Goal: Information Seeking & Learning: Learn about a topic

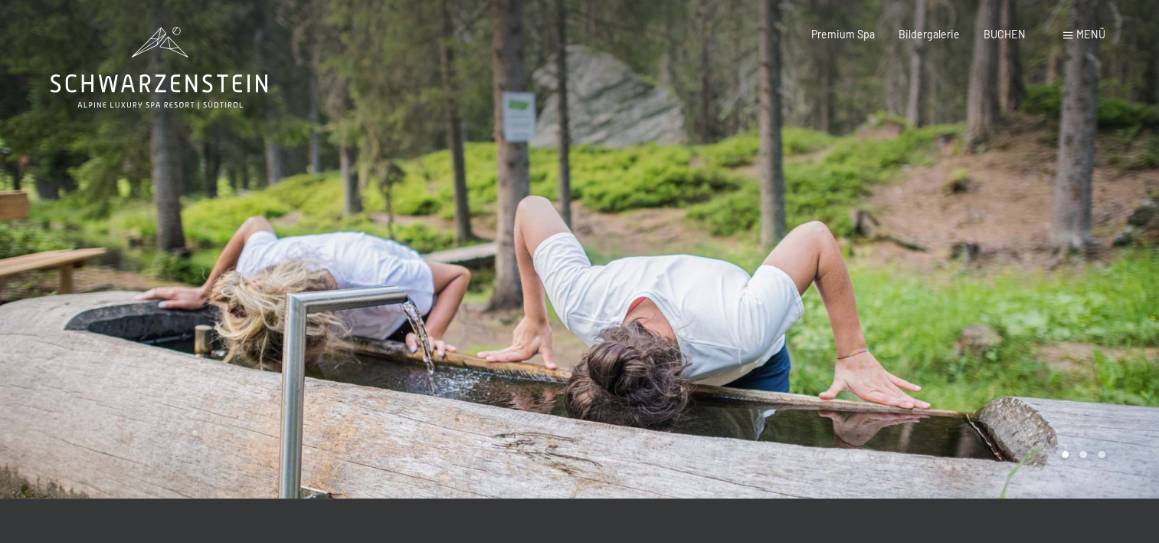
click at [1068, 34] on span at bounding box center [1068, 35] width 9 height 7
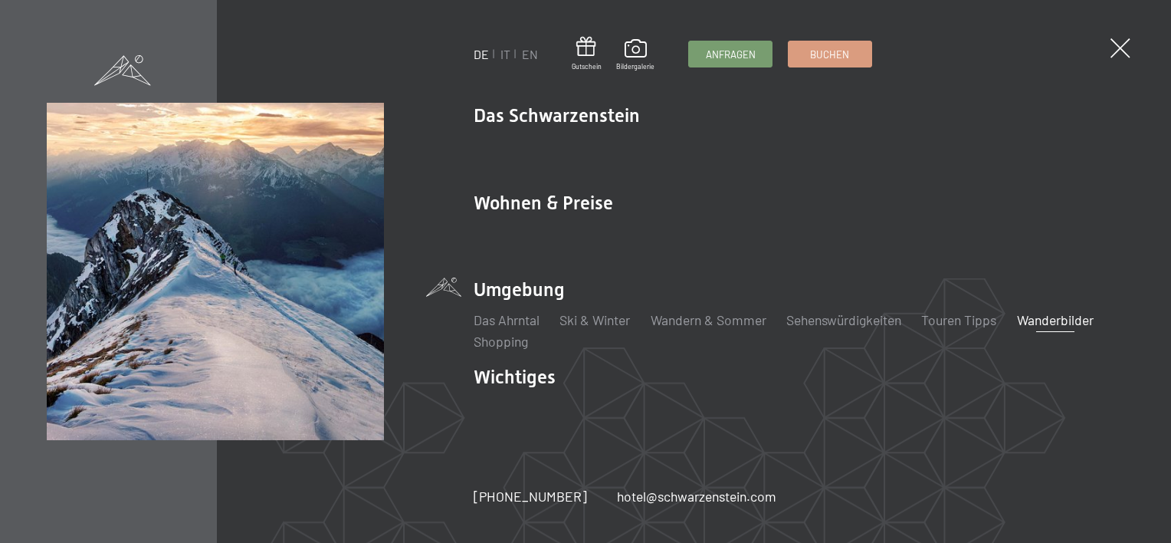
click at [1028, 310] on li "Wanderbilder" at bounding box center [1055, 319] width 77 height 19
click at [1037, 319] on link "Wanderbilder" at bounding box center [1055, 319] width 77 height 17
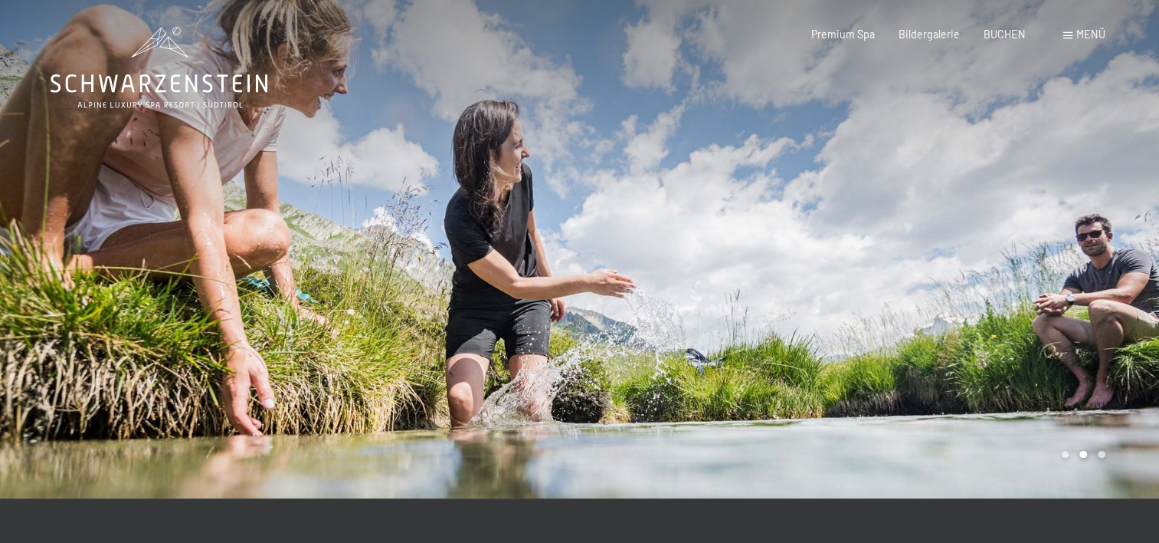
click at [1078, 32] on span "Menü" at bounding box center [1091, 34] width 29 height 13
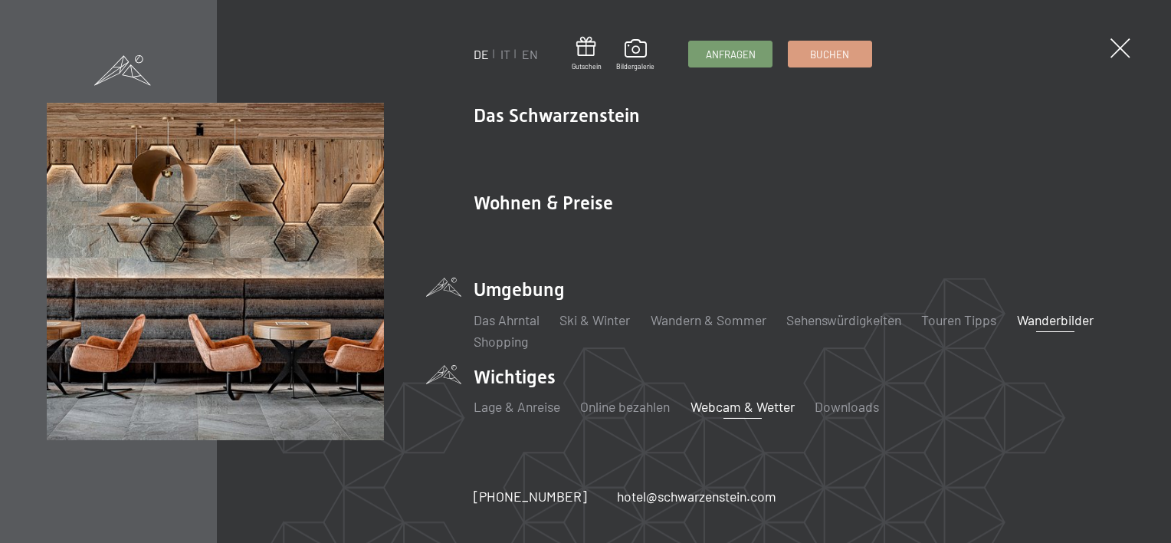
click at [721, 408] on link "Webcam & Wetter" at bounding box center [742, 406] width 104 height 17
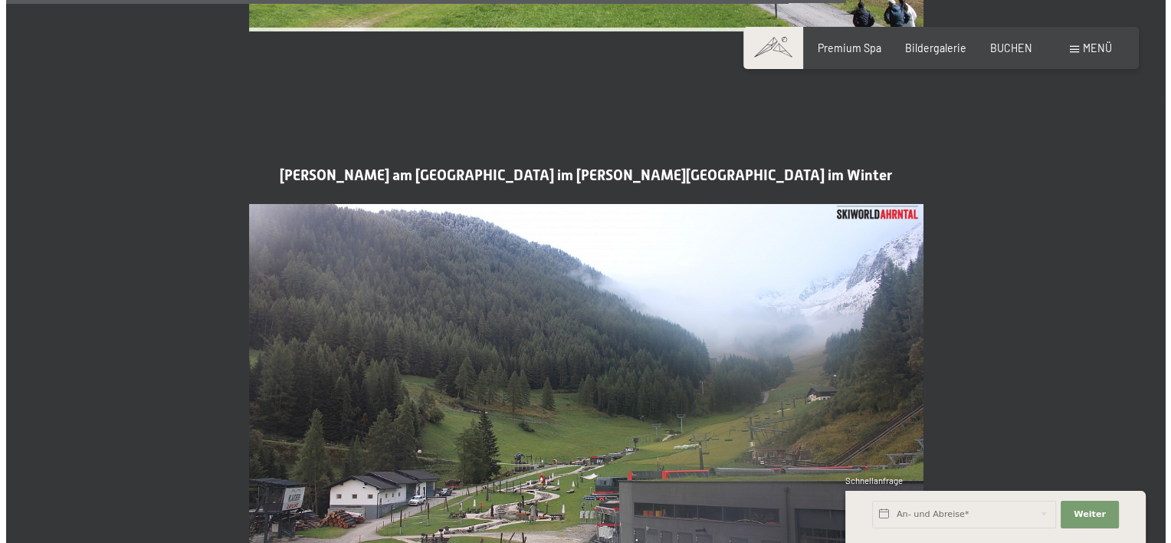
scroll to position [3142, 0]
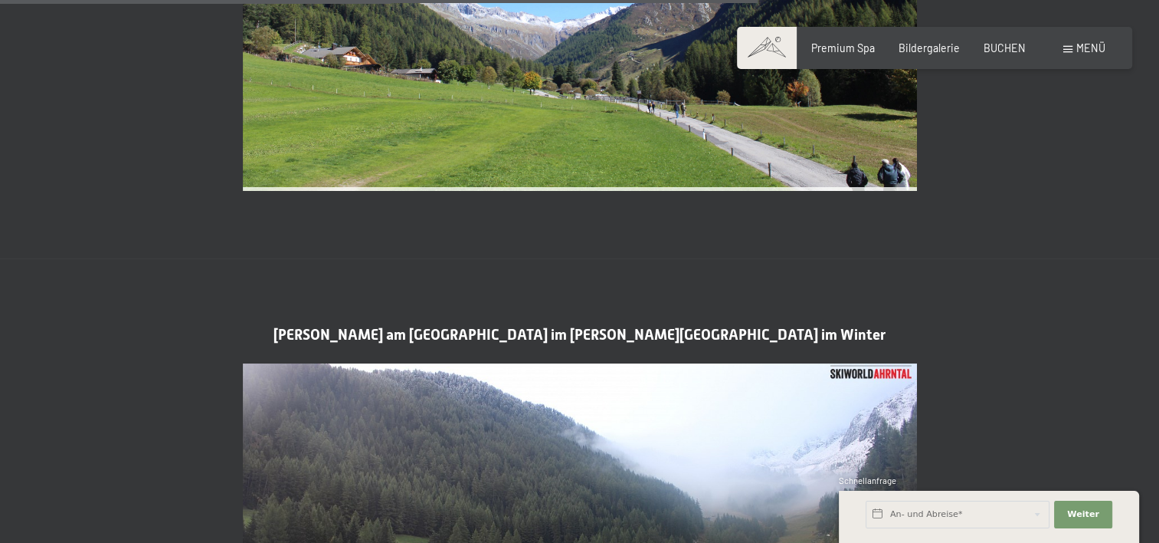
click at [1072, 54] on div "Menü" at bounding box center [1085, 48] width 42 height 15
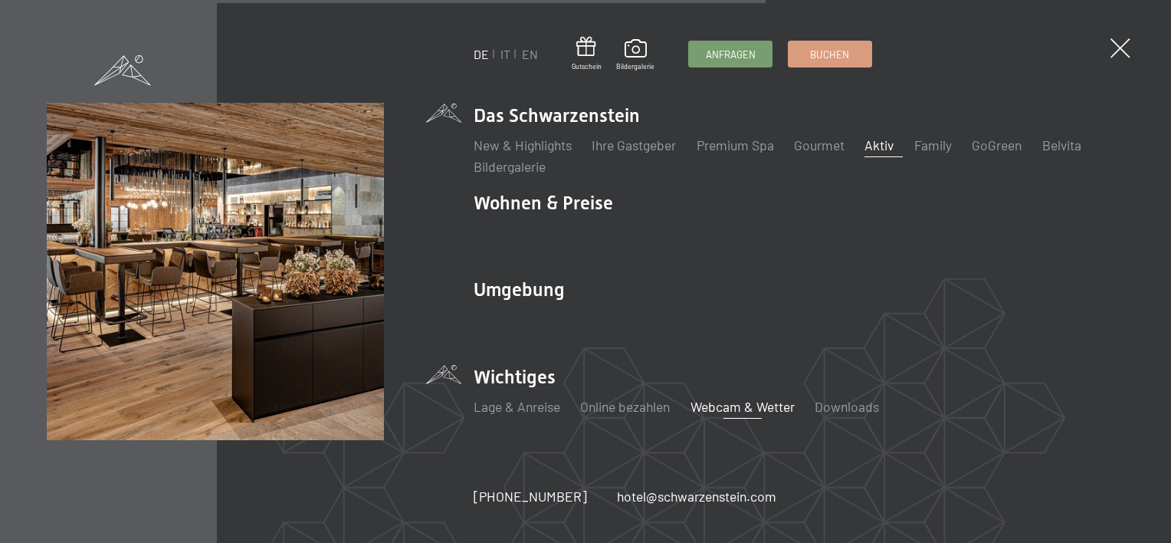
click at [886, 149] on link "Aktiv" at bounding box center [878, 144] width 29 height 17
click at [884, 147] on link "Aktiv" at bounding box center [878, 144] width 29 height 17
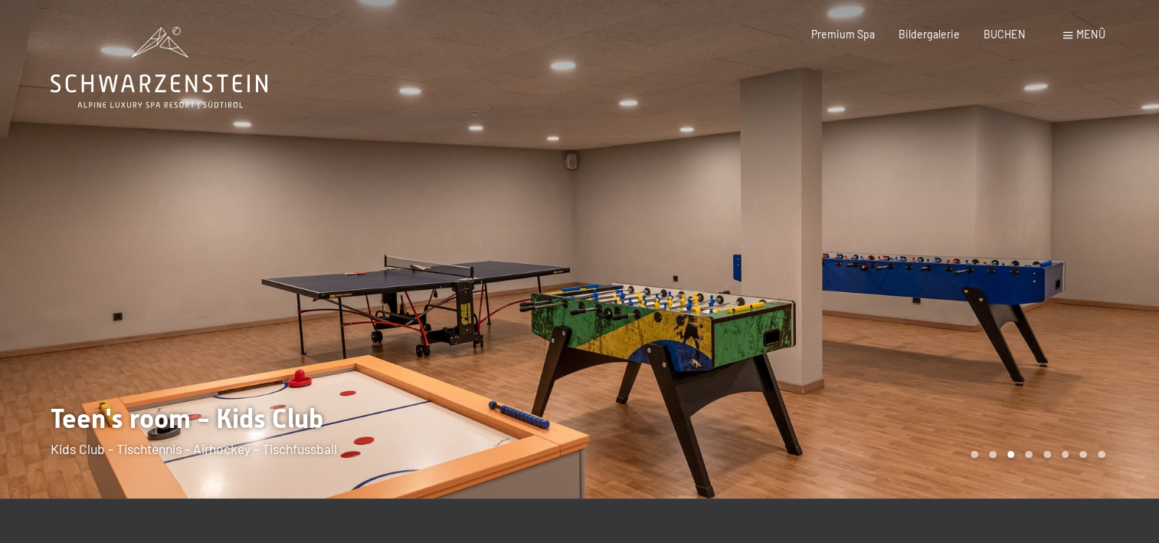
click at [820, 250] on div at bounding box center [870, 249] width 580 height 498
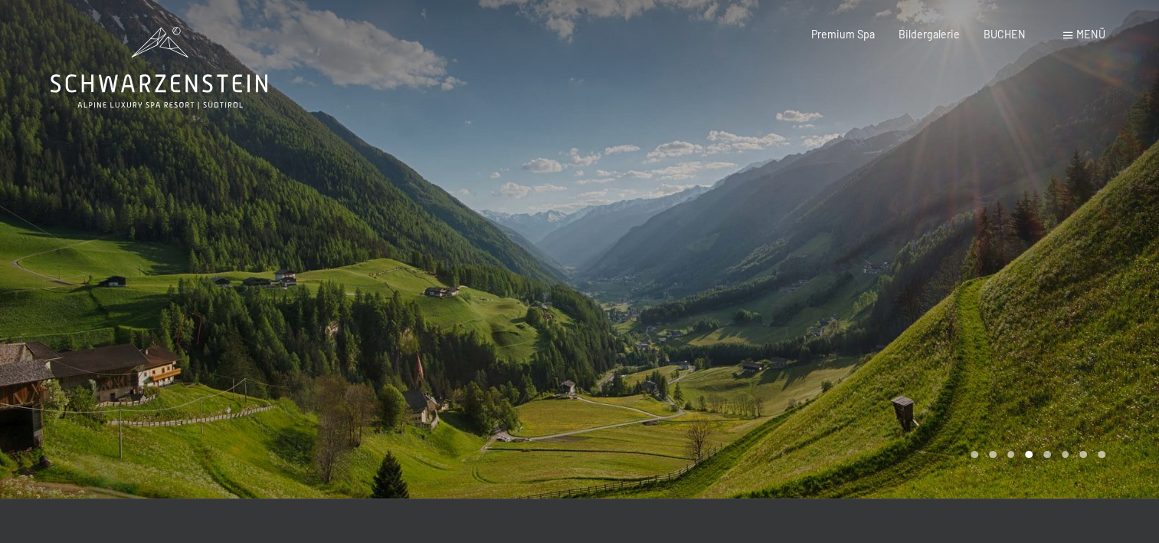
click at [854, 236] on div at bounding box center [870, 249] width 580 height 498
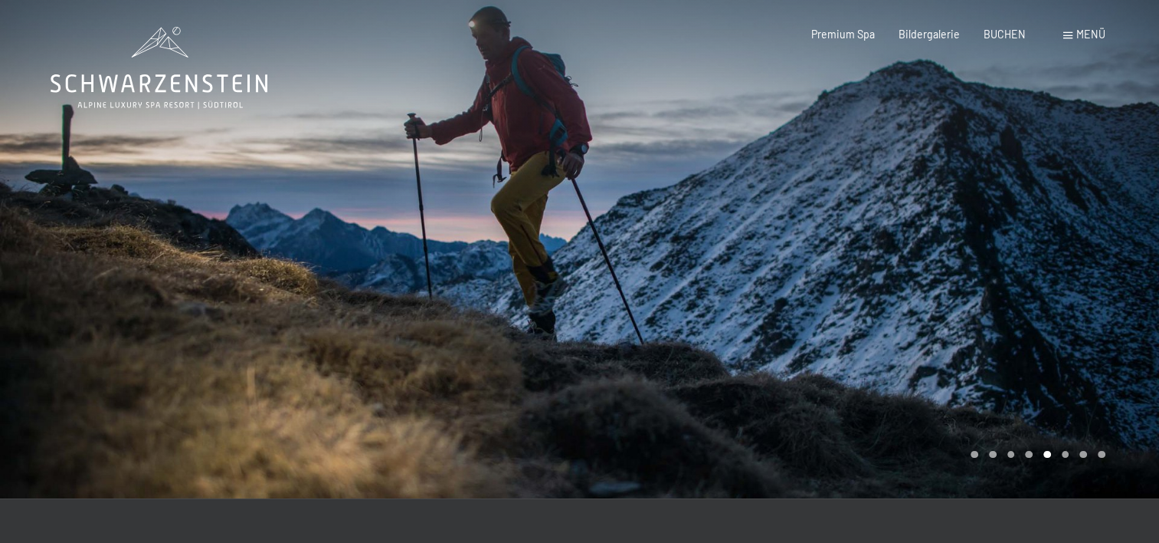
click at [854, 236] on div at bounding box center [870, 249] width 580 height 498
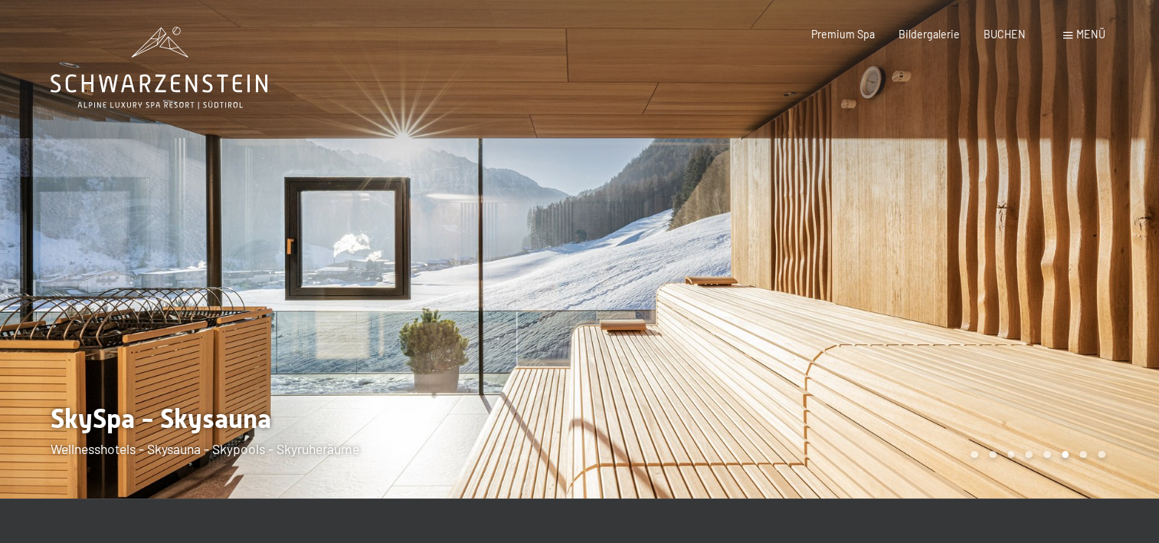
click at [854, 236] on div at bounding box center [870, 249] width 580 height 498
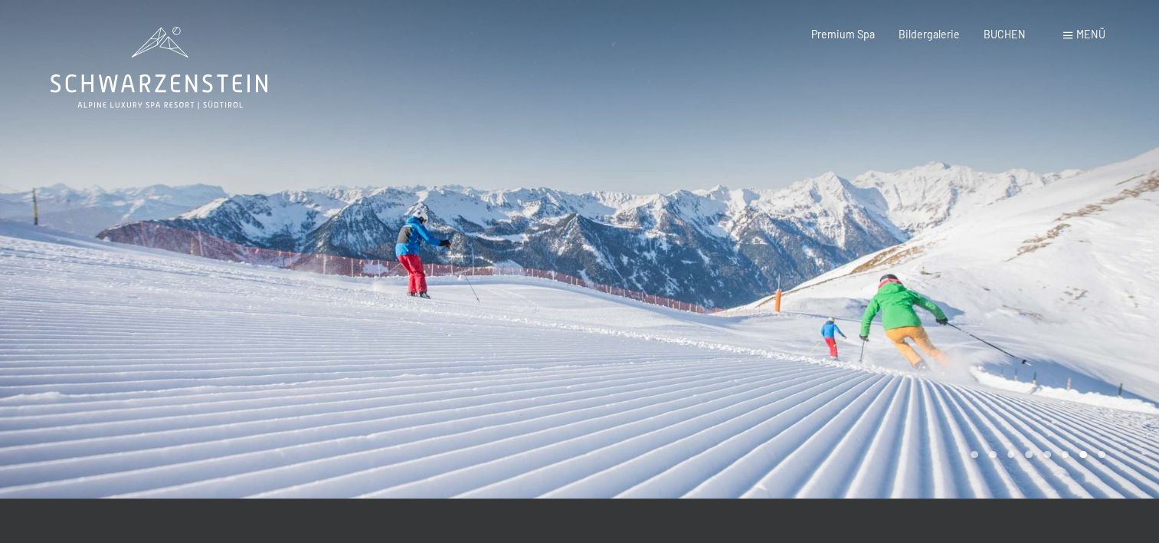
click at [854, 236] on div at bounding box center [870, 249] width 580 height 498
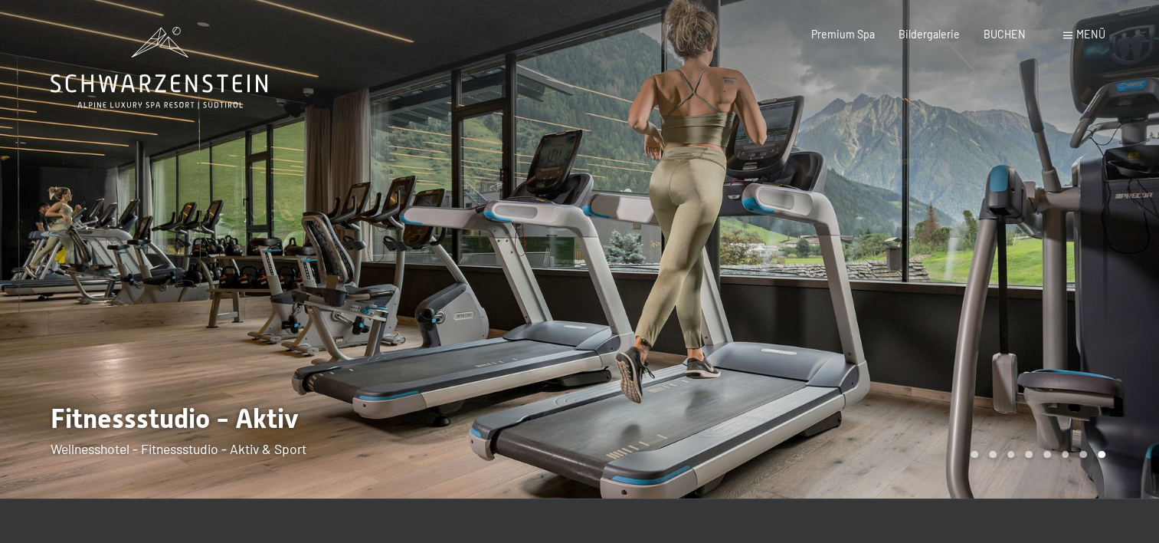
click at [854, 236] on div at bounding box center [870, 249] width 580 height 498
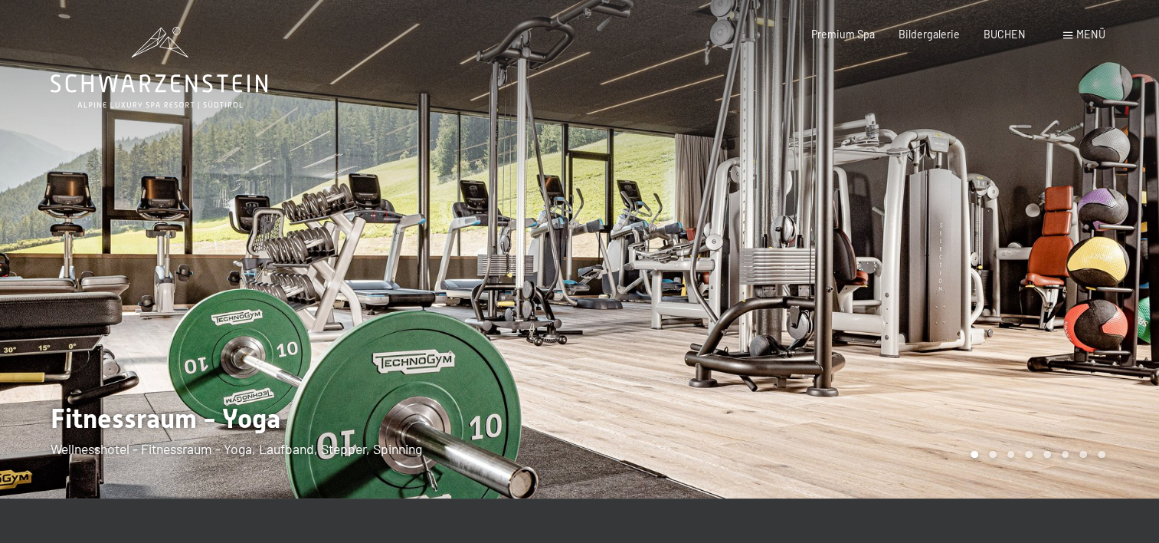
click at [854, 236] on div at bounding box center [870, 249] width 580 height 498
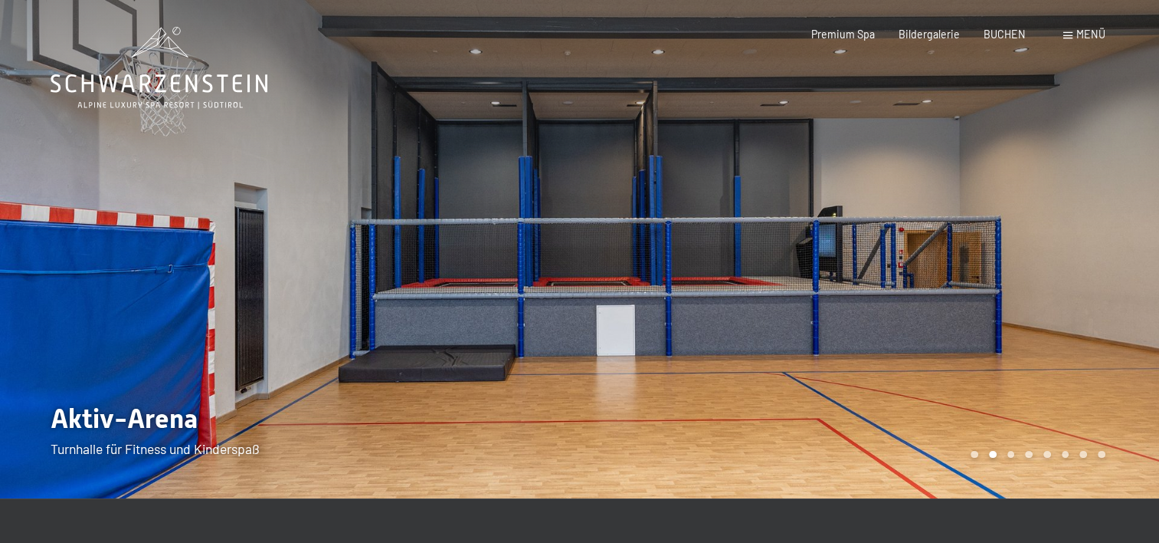
click at [854, 236] on div at bounding box center [870, 249] width 580 height 498
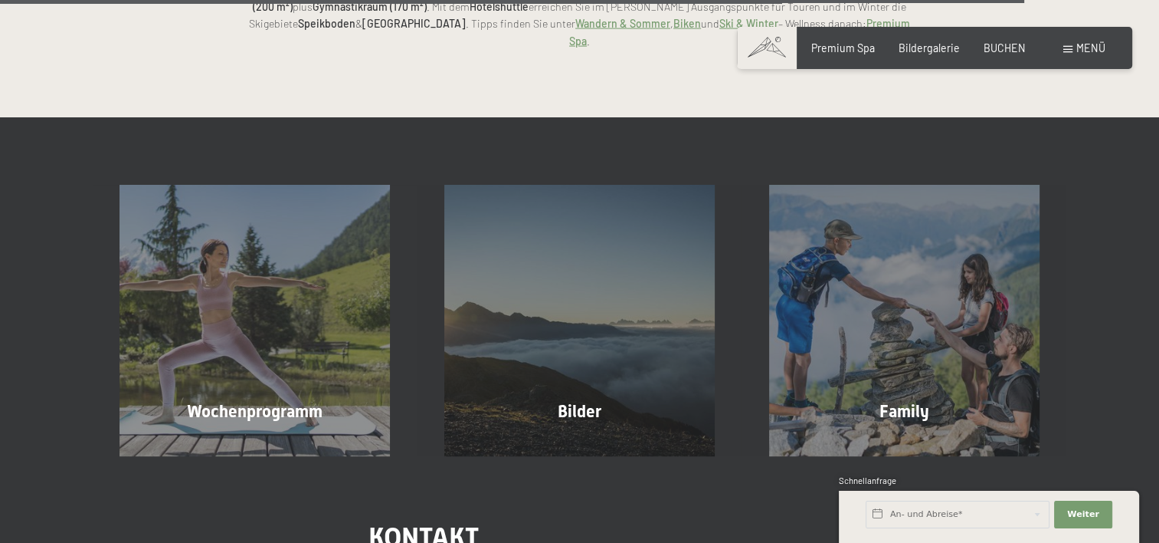
scroll to position [3678, 0]
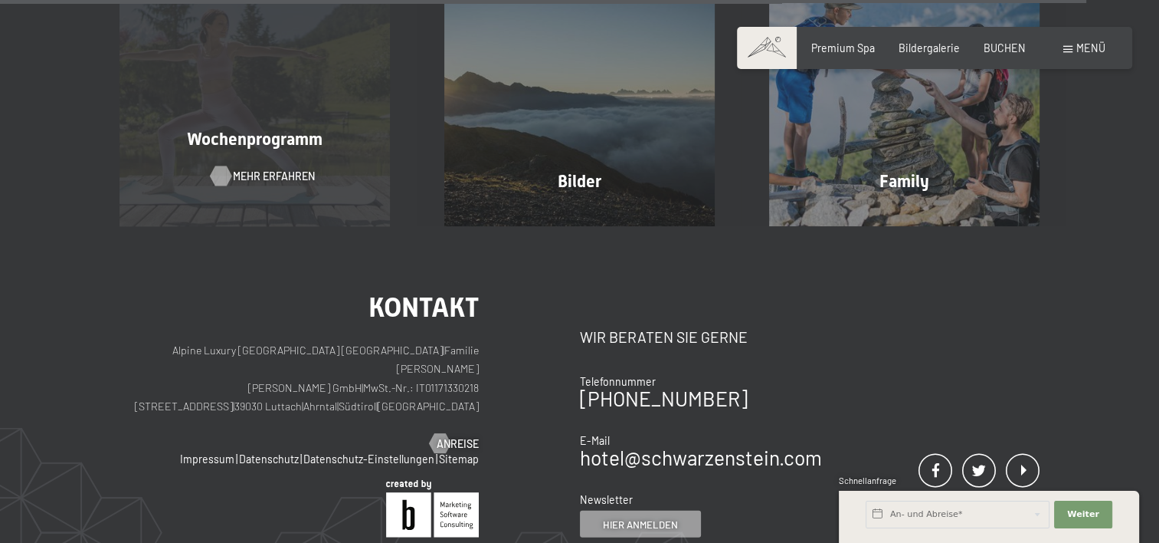
click at [248, 169] on span "Mehr erfahren" at bounding box center [274, 176] width 82 height 15
